Goal: Navigation & Orientation: Find specific page/section

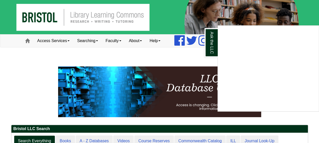
click at [168, 40] on div "Ask the LLC" at bounding box center [159, 71] width 319 height 143
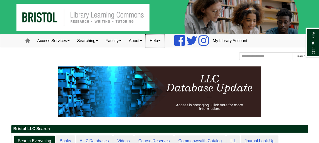
click at [162, 40] on link "Help" at bounding box center [155, 41] width 19 height 13
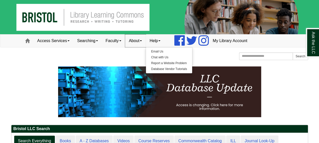
click at [143, 41] on link "About" at bounding box center [135, 41] width 21 height 13
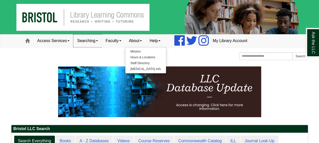
click at [95, 40] on link "Searching" at bounding box center [87, 41] width 28 height 13
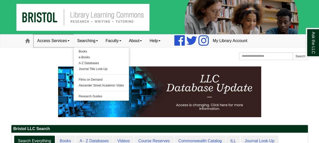
click at [60, 41] on link "Access Services" at bounding box center [54, 41] width 40 height 13
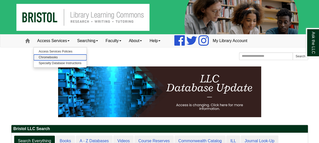
click at [45, 56] on link "Chromebooks" at bounding box center [60, 58] width 53 height 6
